Goal: Obtain resource: Obtain resource

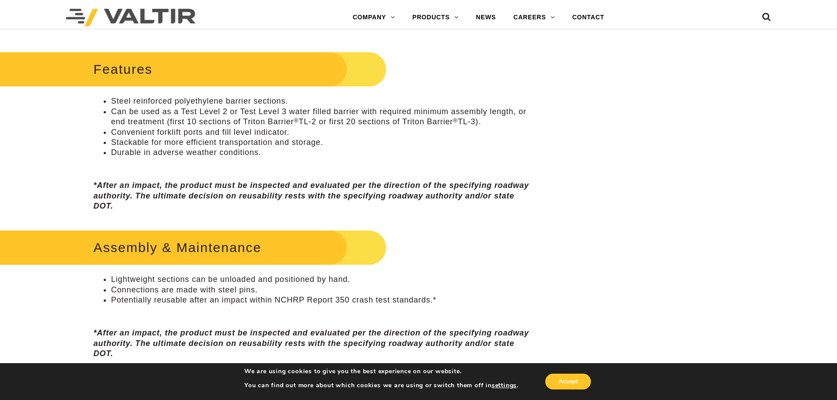
scroll to position [527, 0]
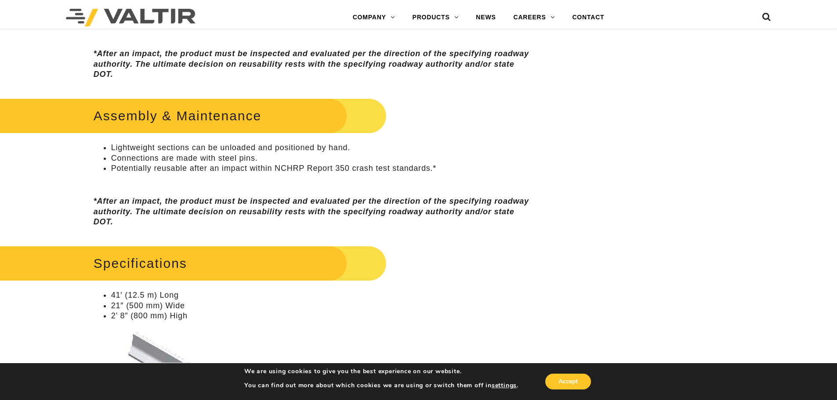
click at [174, 123] on h2 "Assembly & Maintenance" at bounding box center [177, 115] width 418 height 41
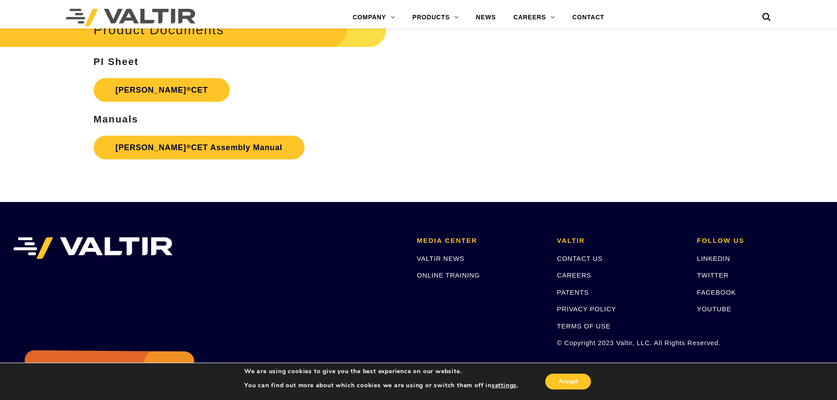
scroll to position [1625, 0]
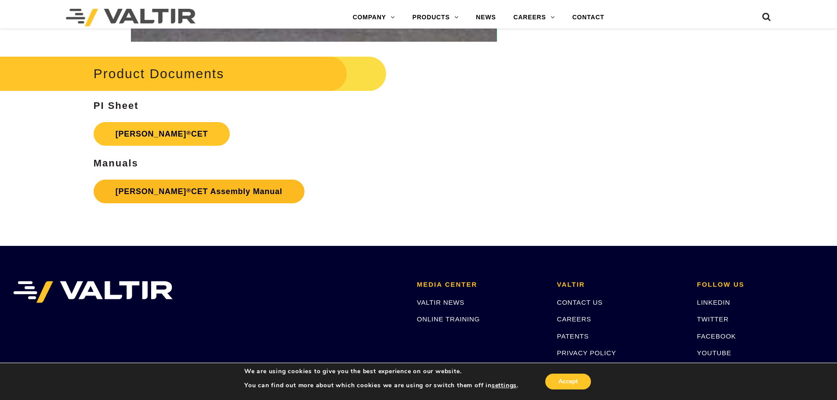
click at [201, 187] on link "Triton Barrier ® CET Assembly Manual" at bounding box center [199, 192] width 211 height 24
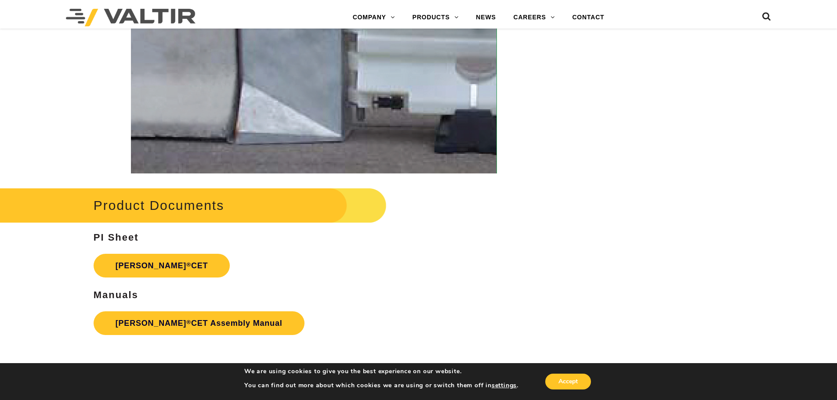
scroll to position [1713, 0]
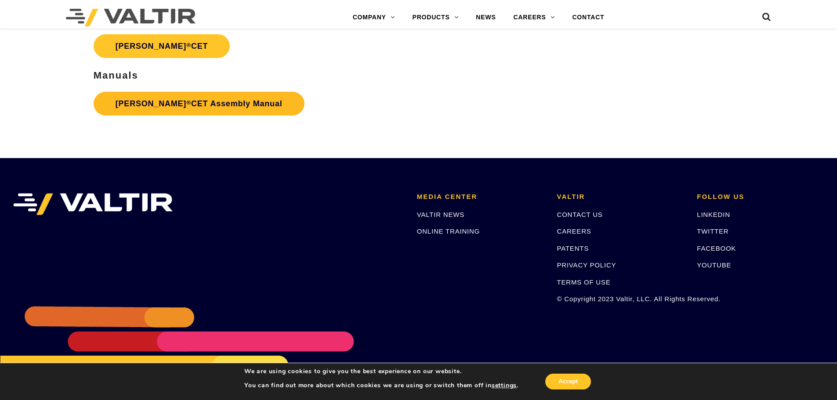
click at [186, 110] on link "Triton Barrier ® CET Assembly Manual" at bounding box center [199, 104] width 211 height 24
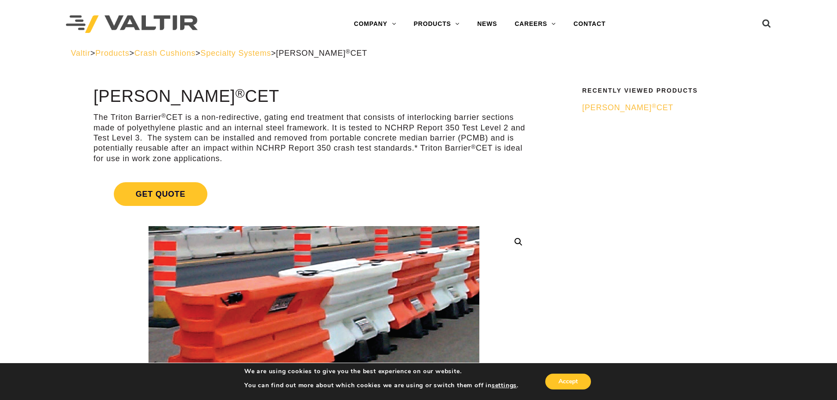
click at [632, 104] on span "Triton Barrier ® CET" at bounding box center [627, 107] width 91 height 9
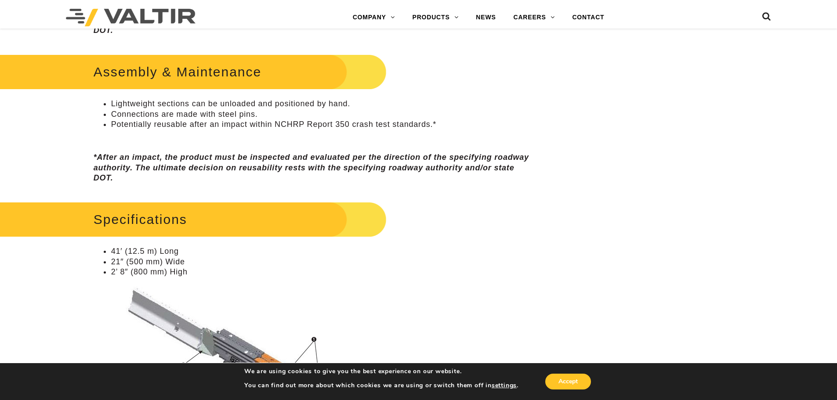
scroll to position [527, 0]
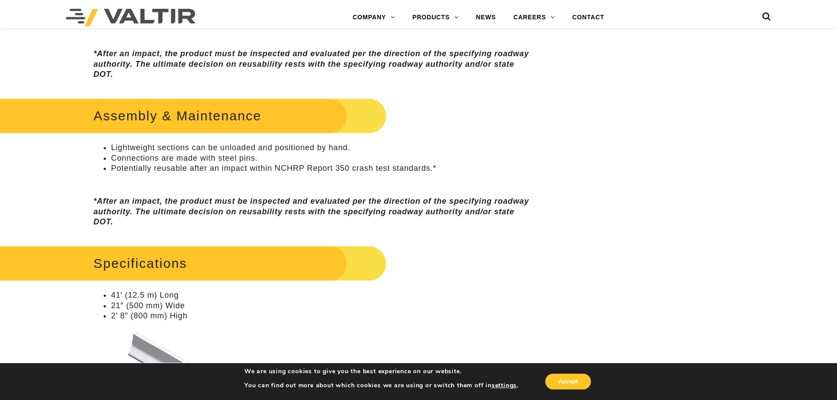
click at [159, 262] on h2 "Specifications" at bounding box center [177, 263] width 418 height 41
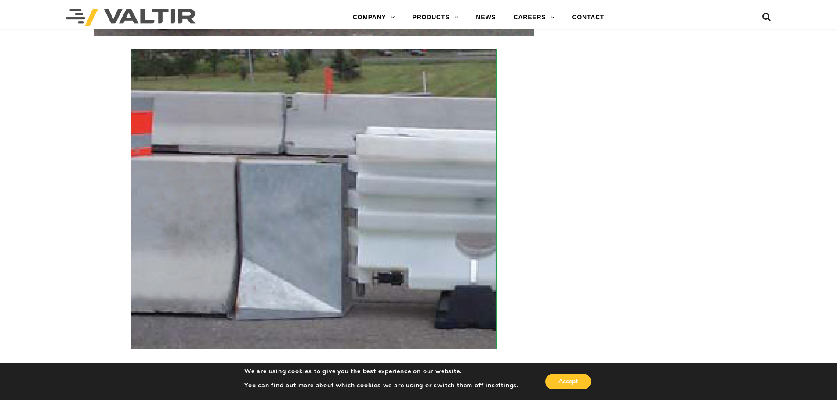
scroll to position [1493, 0]
